Goal: Transaction & Acquisition: Purchase product/service

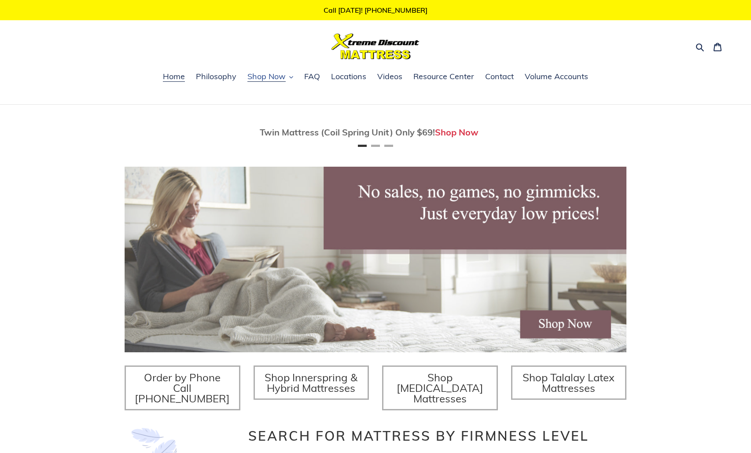
click at [273, 76] on span "Shop Now" at bounding box center [266, 76] width 38 height 11
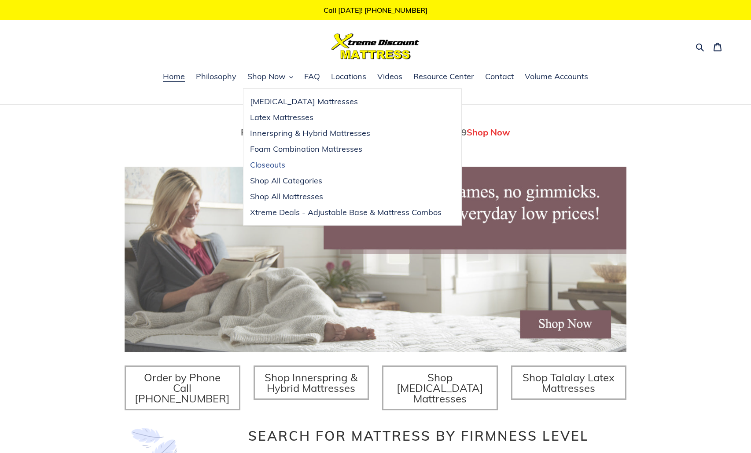
click at [282, 167] on span "Closeouts" at bounding box center [267, 165] width 35 height 11
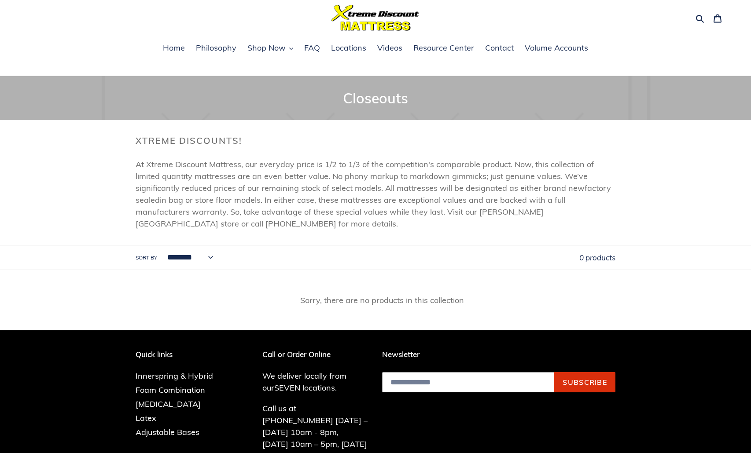
scroll to position [44, 0]
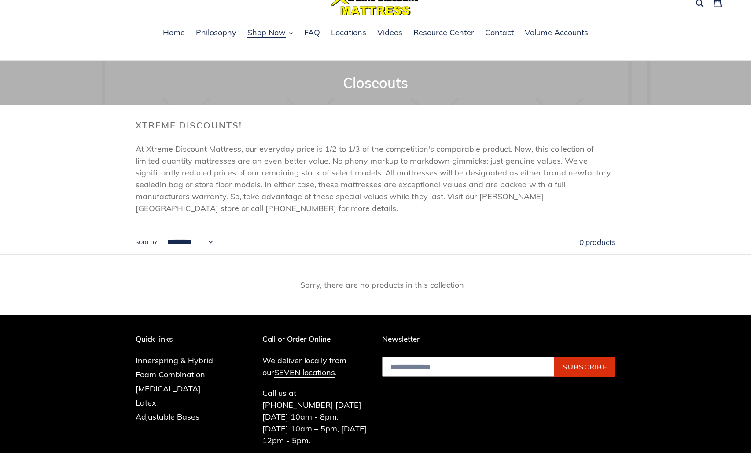
click at [271, 40] on ul "Home Philosophy Shop Now Memory Foam Mattresses Latex Mattresses Innerspring & …" at bounding box center [375, 37] width 751 height 23
click at [269, 32] on span "Shop Now" at bounding box center [266, 32] width 38 height 11
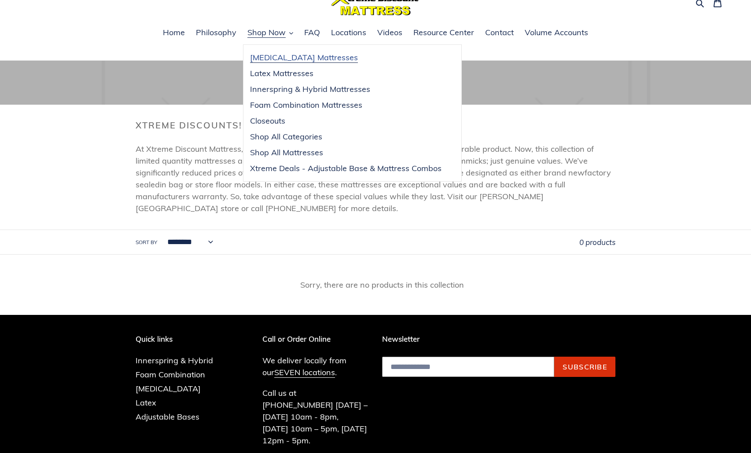
click at [265, 58] on span "[MEDICAL_DATA] Mattresses" at bounding box center [304, 57] width 108 height 11
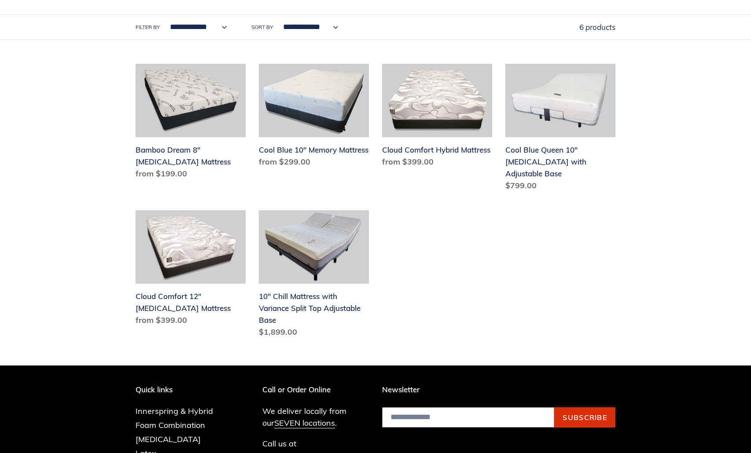
scroll to position [308, 0]
